Goal: Obtain resource: Obtain resource

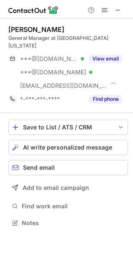
scroll to position [209, 133]
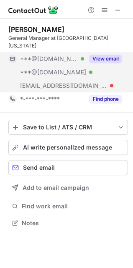
click at [107, 55] on button "View email" at bounding box center [105, 59] width 33 height 8
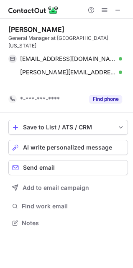
scroll to position [196, 133]
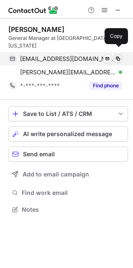
click at [118, 55] on span at bounding box center [118, 58] width 7 height 7
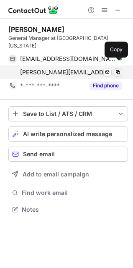
click at [118, 69] on span at bounding box center [118, 72] width 7 height 7
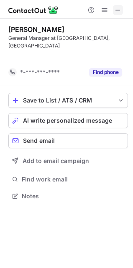
scroll to position [169, 133]
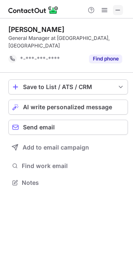
click at [120, 9] on span at bounding box center [118, 10] width 7 height 7
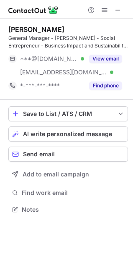
scroll to position [204, 133]
click at [120, 9] on span at bounding box center [118, 10] width 7 height 7
